Goal: Find specific page/section: Find specific page/section

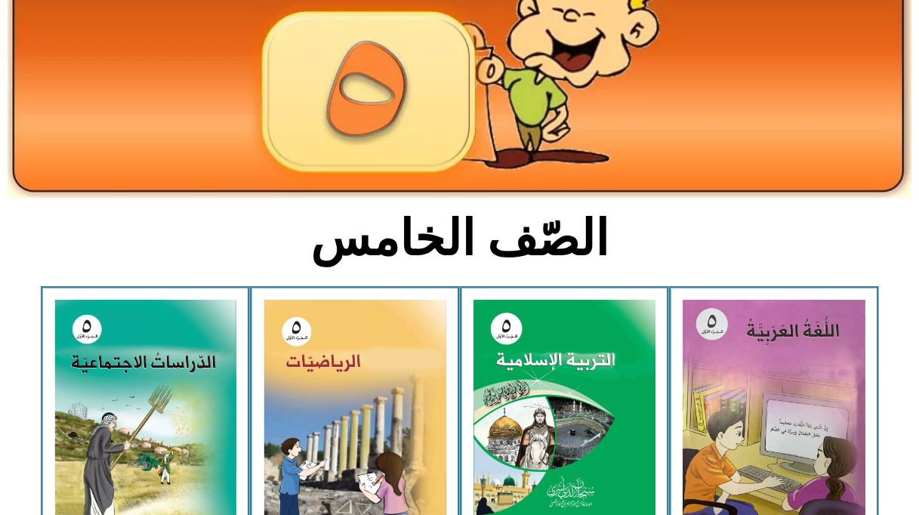
scroll to position [377, 0]
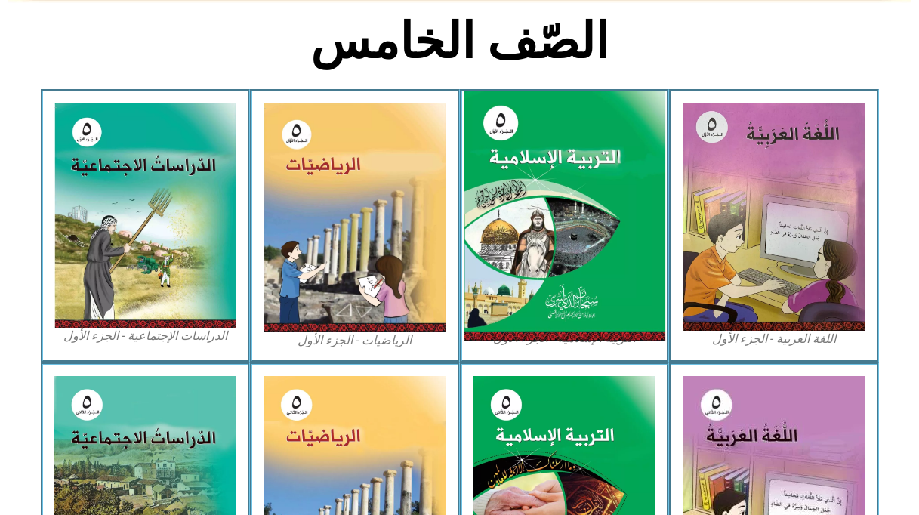
click at [555, 291] on img at bounding box center [563, 216] width 201 height 250
click at [565, 210] on img at bounding box center [563, 216] width 201 height 250
click at [563, 205] on img at bounding box center [563, 216] width 201 height 250
click at [562, 205] on img at bounding box center [563, 216] width 201 height 250
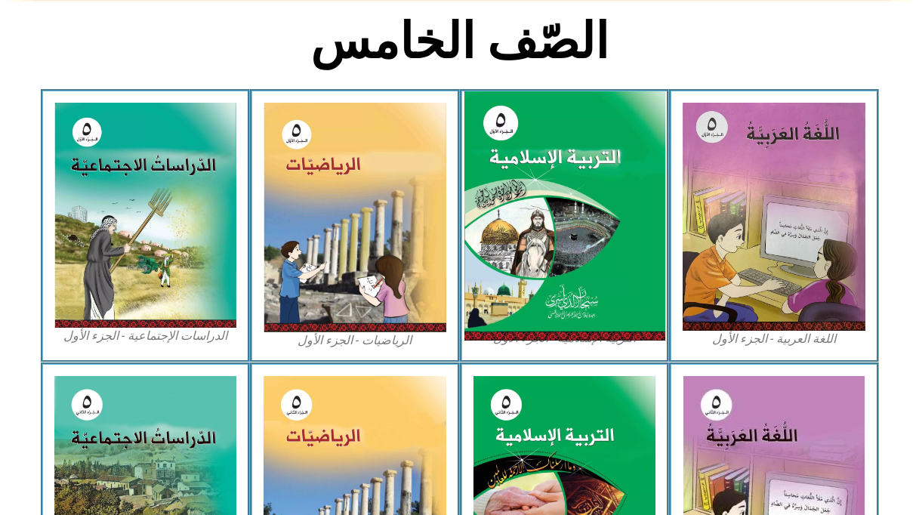
click at [562, 205] on img at bounding box center [563, 216] width 201 height 250
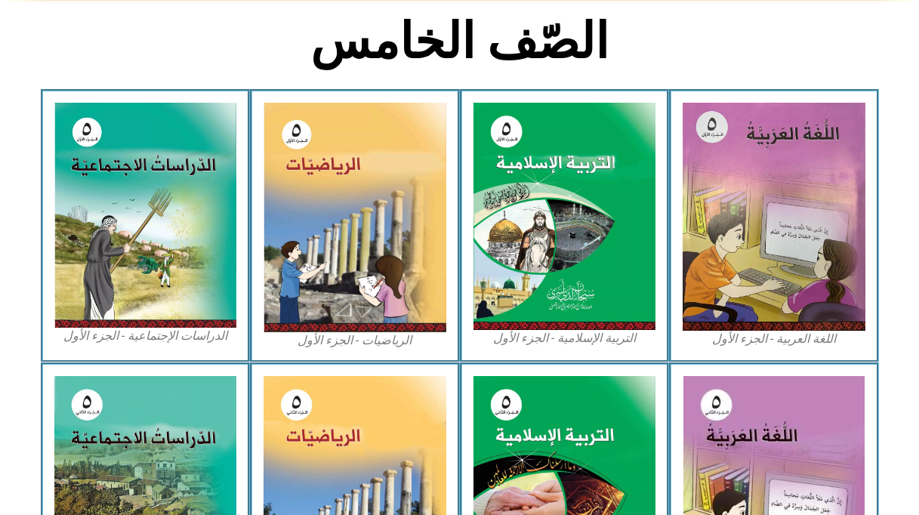
click at [550, 340] on figcaption "التربية الإسلامية - الجزء الأول" at bounding box center [564, 338] width 183 height 17
click at [549, 340] on figcaption "التربية الإسلامية - الجزء الأول" at bounding box center [564, 338] width 183 height 17
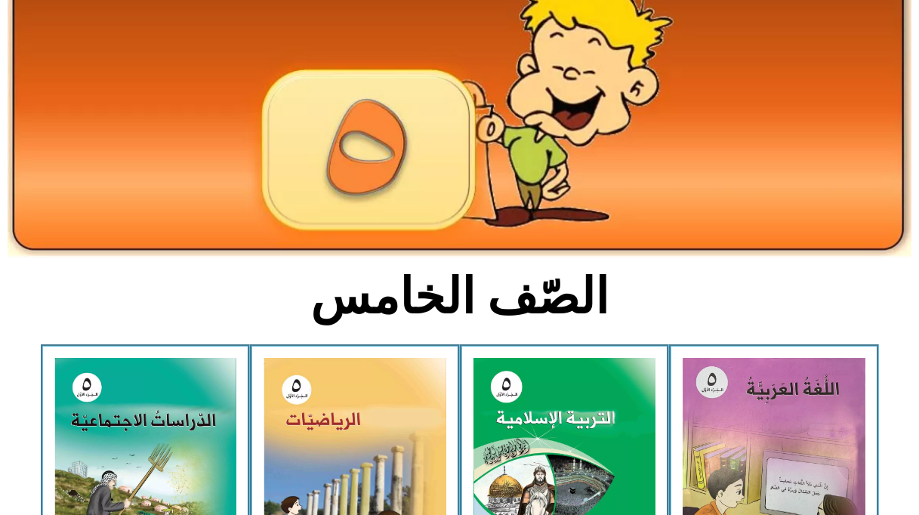
scroll to position [377, 0]
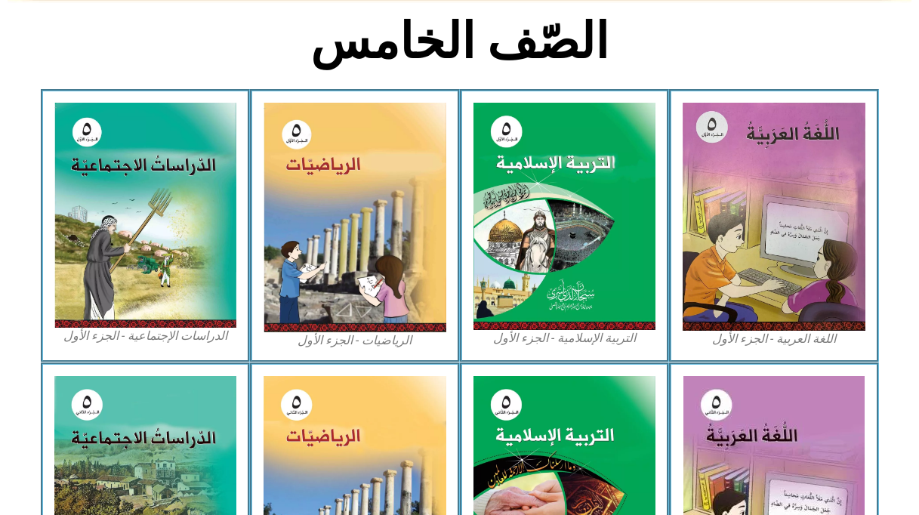
click at [564, 334] on figcaption "التربية الإسلامية - الجزء الأول" at bounding box center [564, 338] width 183 height 17
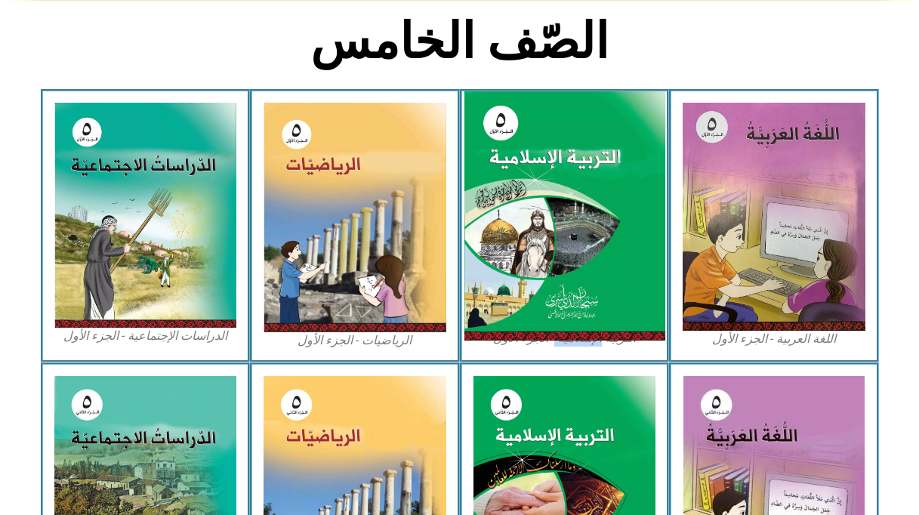
drag, startPoint x: 564, startPoint y: 334, endPoint x: 581, endPoint y: 228, distance: 107.8
click at [581, 228] on img at bounding box center [563, 216] width 201 height 250
click at [581, 229] on img at bounding box center [563, 216] width 201 height 250
click at [581, 231] on img at bounding box center [563, 216] width 201 height 250
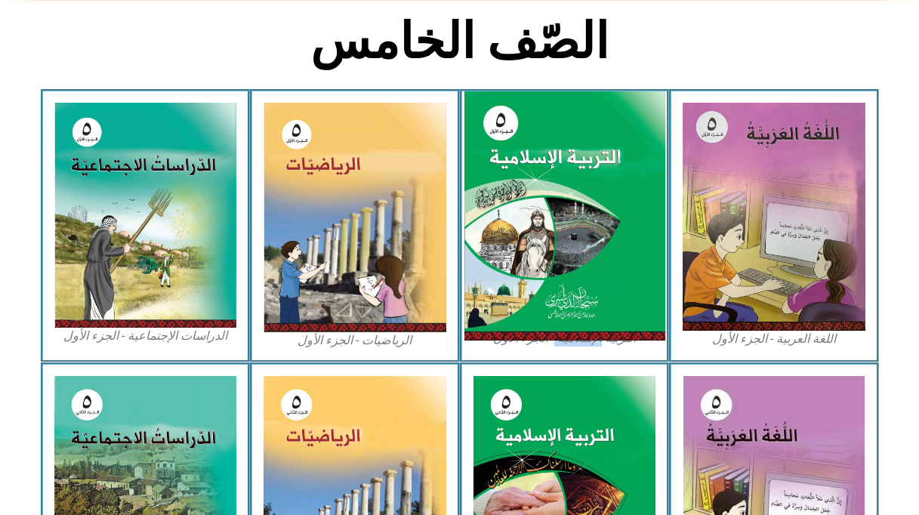
click at [575, 272] on img at bounding box center [563, 216] width 201 height 250
drag, startPoint x: 575, startPoint y: 270, endPoint x: 658, endPoint y: 186, distance: 117.9
click at [658, 186] on img at bounding box center [563, 216] width 201 height 250
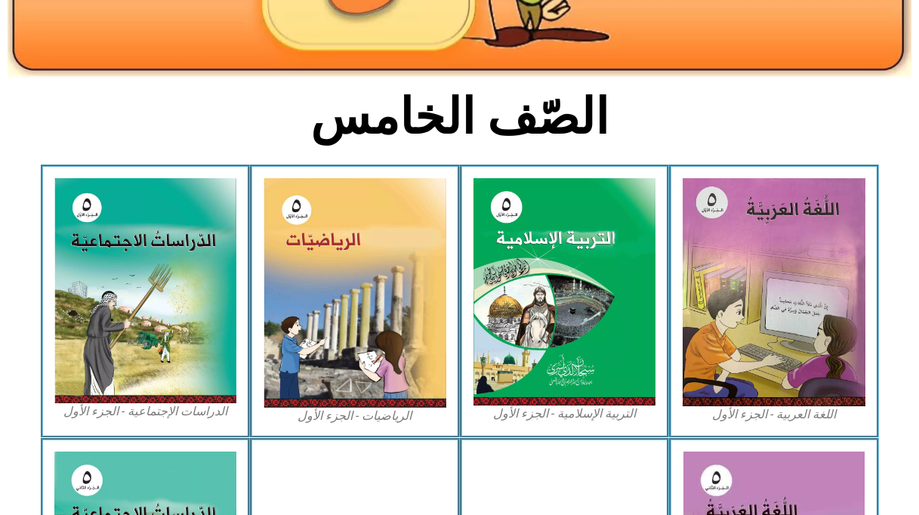
scroll to position [453, 0]
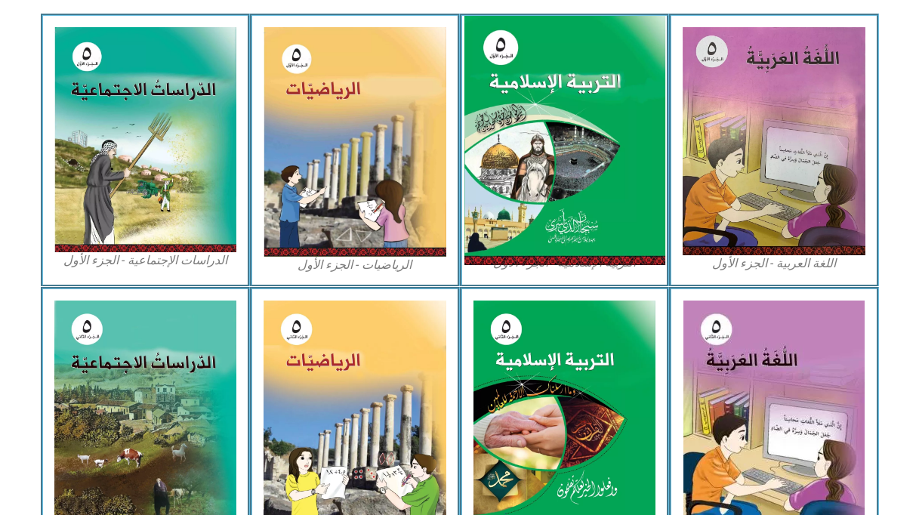
click at [555, 104] on img at bounding box center [563, 141] width 201 height 250
click at [554, 104] on img at bounding box center [563, 141] width 201 height 250
drag, startPoint x: 554, startPoint y: 104, endPoint x: 481, endPoint y: 85, distance: 75.8
click at [549, 114] on img at bounding box center [563, 141] width 201 height 250
